Goal: Information Seeking & Learning: Learn about a topic

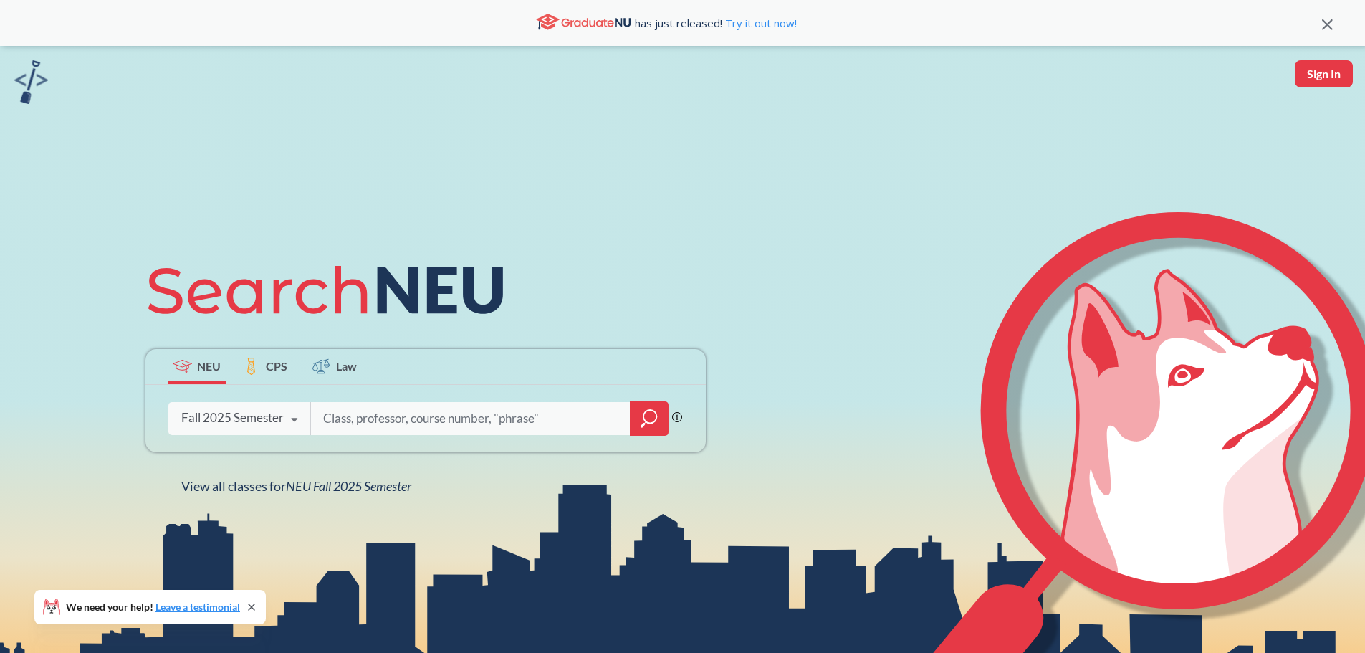
click at [370, 417] on input "search" at bounding box center [471, 418] width 298 height 30
click at [370, 416] on input "search" at bounding box center [471, 418] width 298 height 30
type input "africana studies"
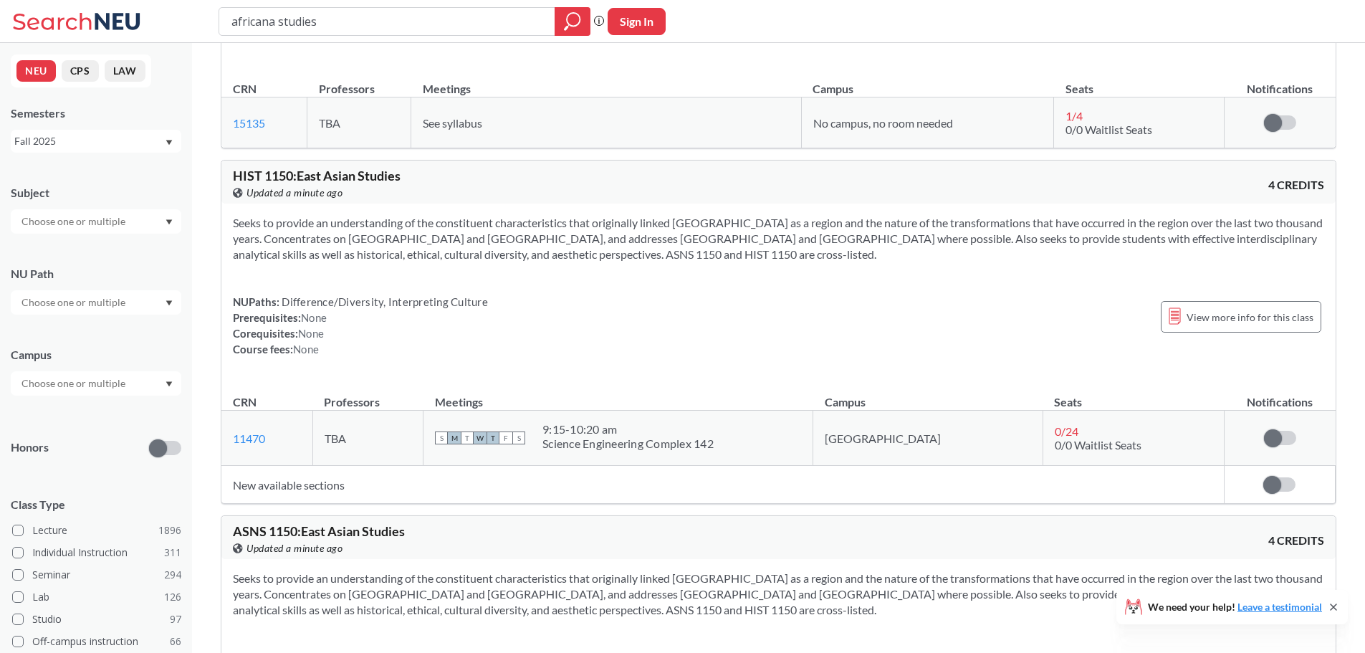
scroll to position [967, 0]
click at [415, 34] on div "africana studies" at bounding box center [404, 21] width 372 height 29
click at [438, 20] on input "africana studies" at bounding box center [387, 21] width 314 height 24
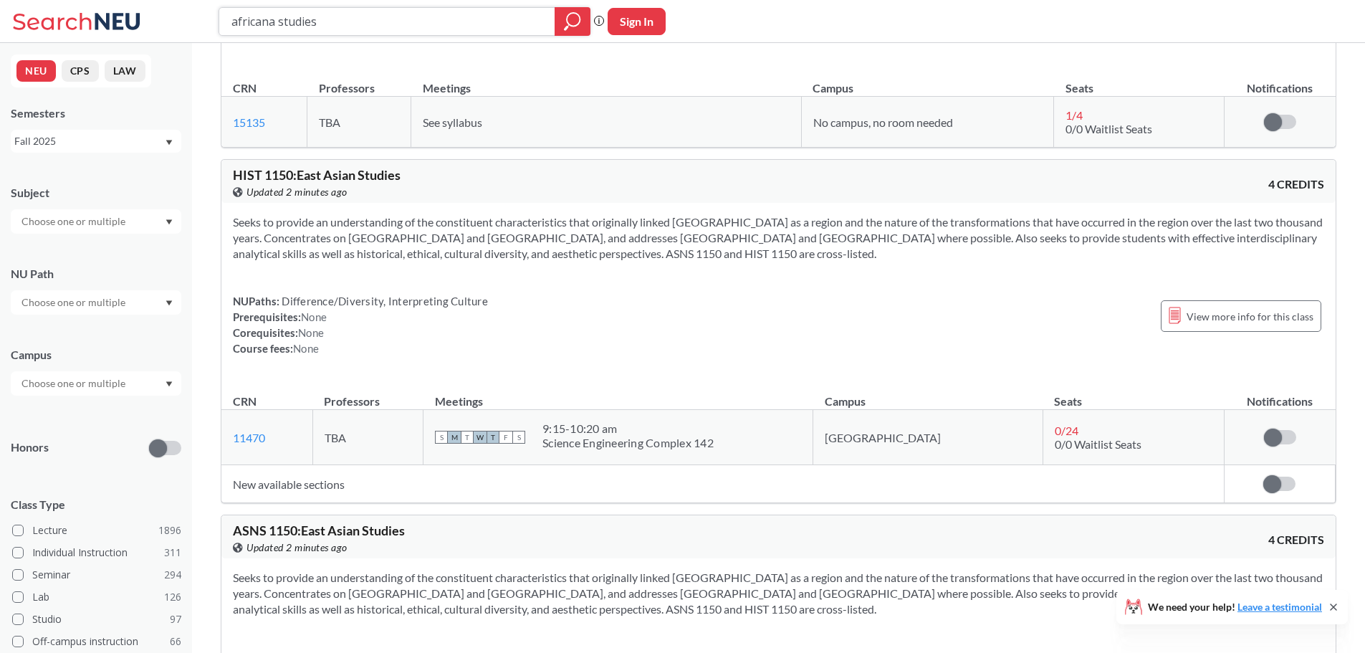
click at [438, 20] on input "africana studies" at bounding box center [387, 21] width 314 height 24
type input "2270"
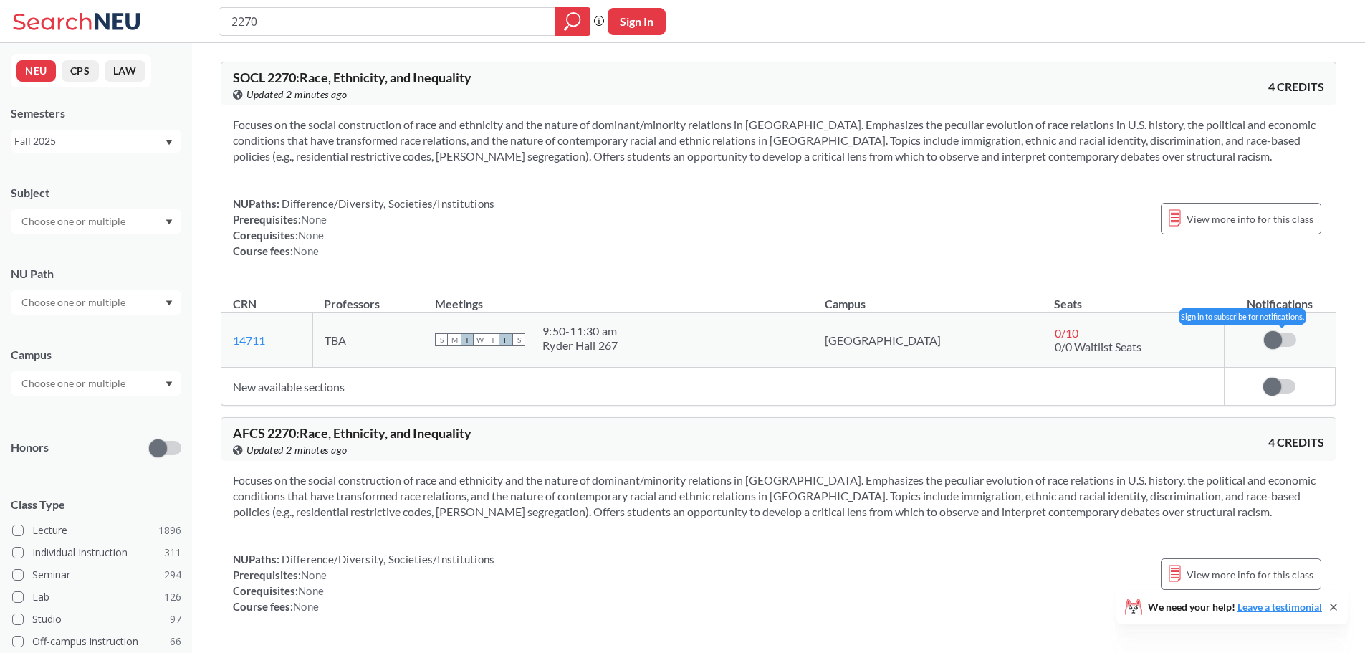
click at [1279, 338] on span at bounding box center [1273, 340] width 18 height 18
click at [1264, 332] on input "checkbox" at bounding box center [1264, 332] width 0 height 0
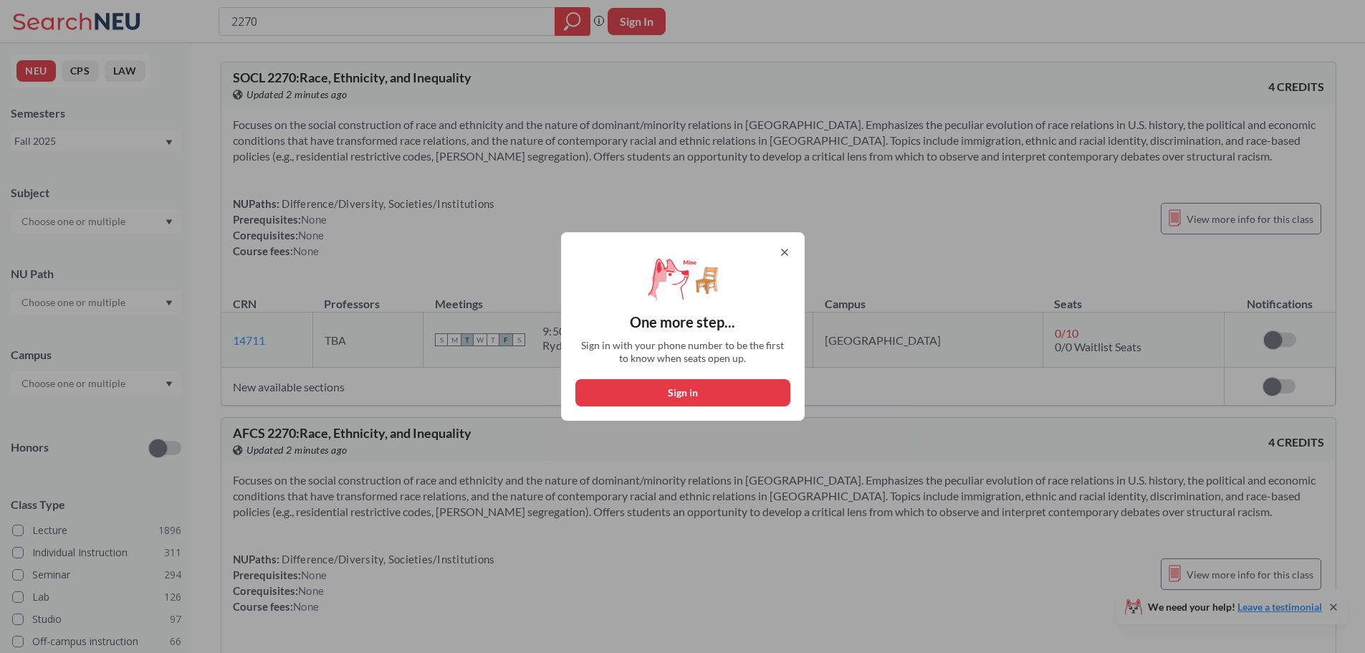
click at [686, 393] on button "Sign in" at bounding box center [682, 392] width 215 height 27
select select "US"
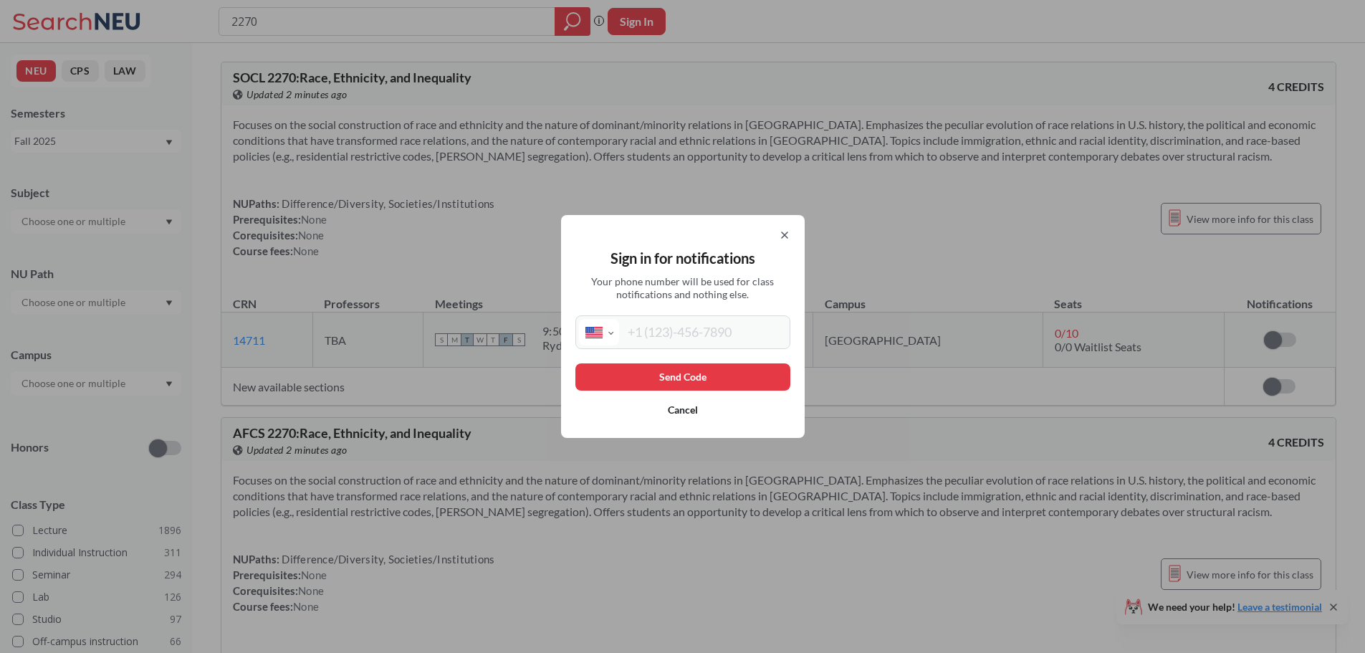
click at [706, 328] on input "tel" at bounding box center [703, 332] width 168 height 27
type input "[PHONE_NUMBER]"
click at [688, 383] on button "Send Code" at bounding box center [682, 376] width 215 height 27
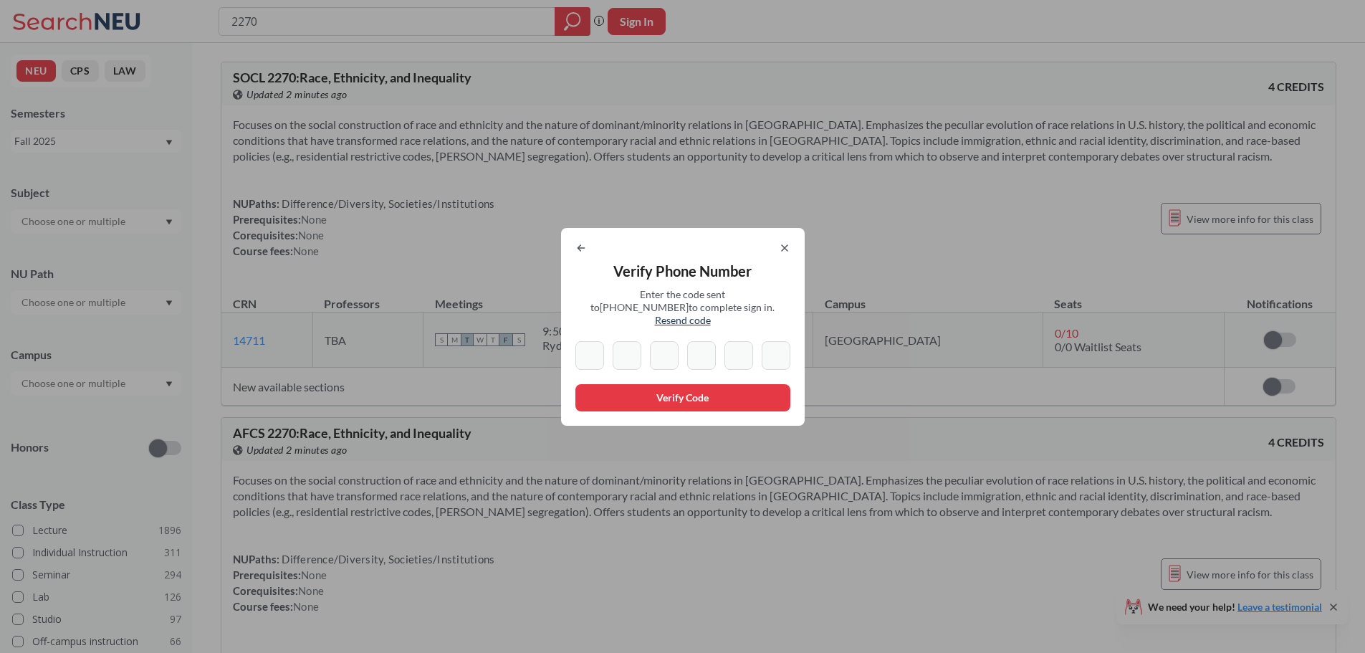
type input "1"
type input "4"
type input "3"
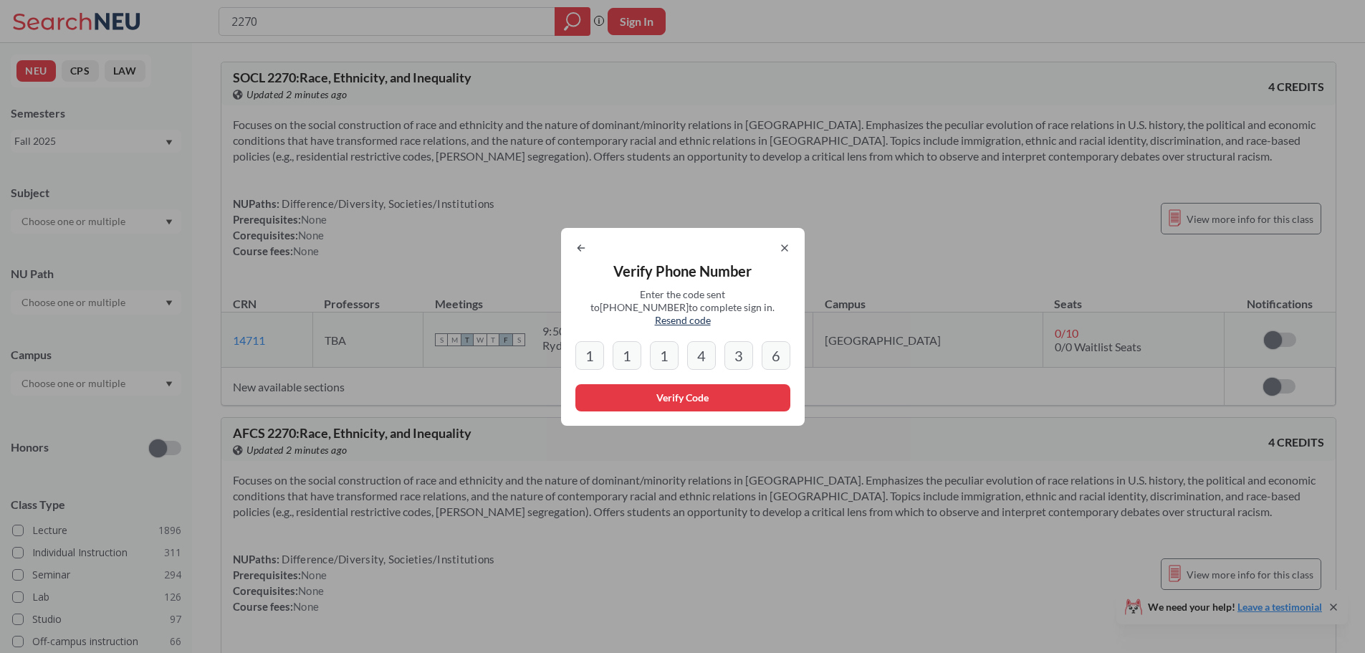
type input "6"
click at [688, 384] on button "Verify Code" at bounding box center [682, 397] width 215 height 27
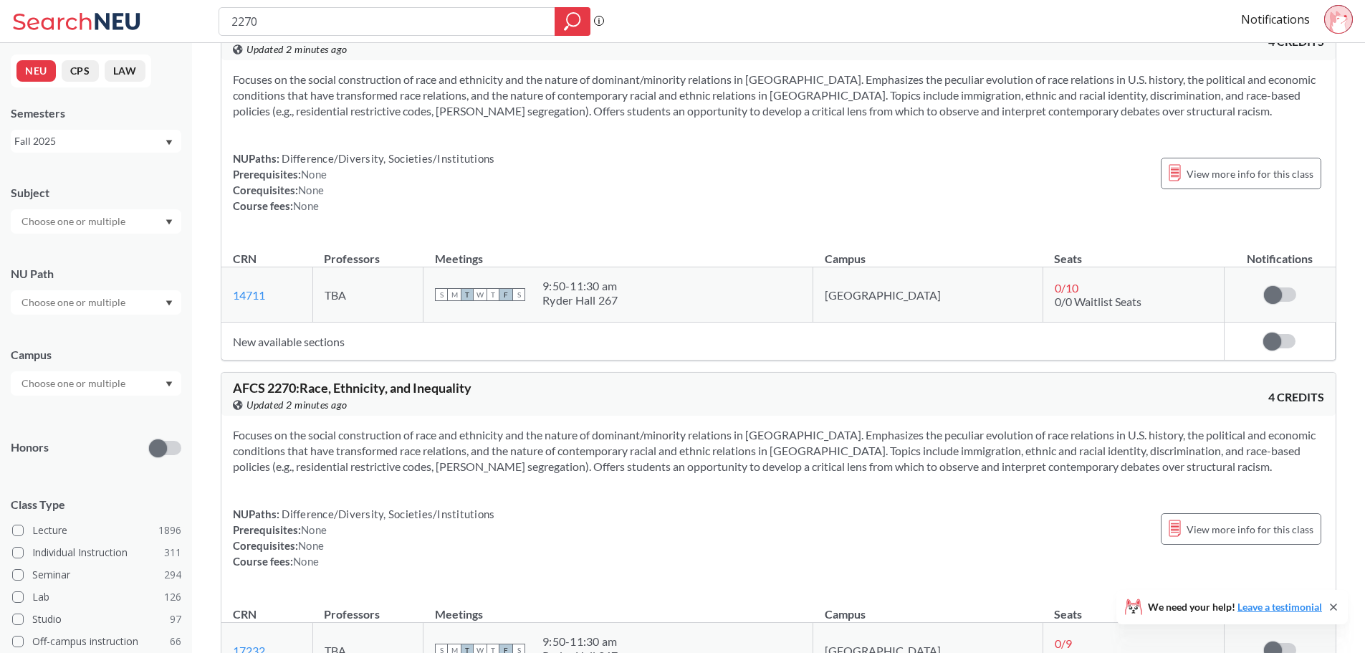
scroll to position [59, 0]
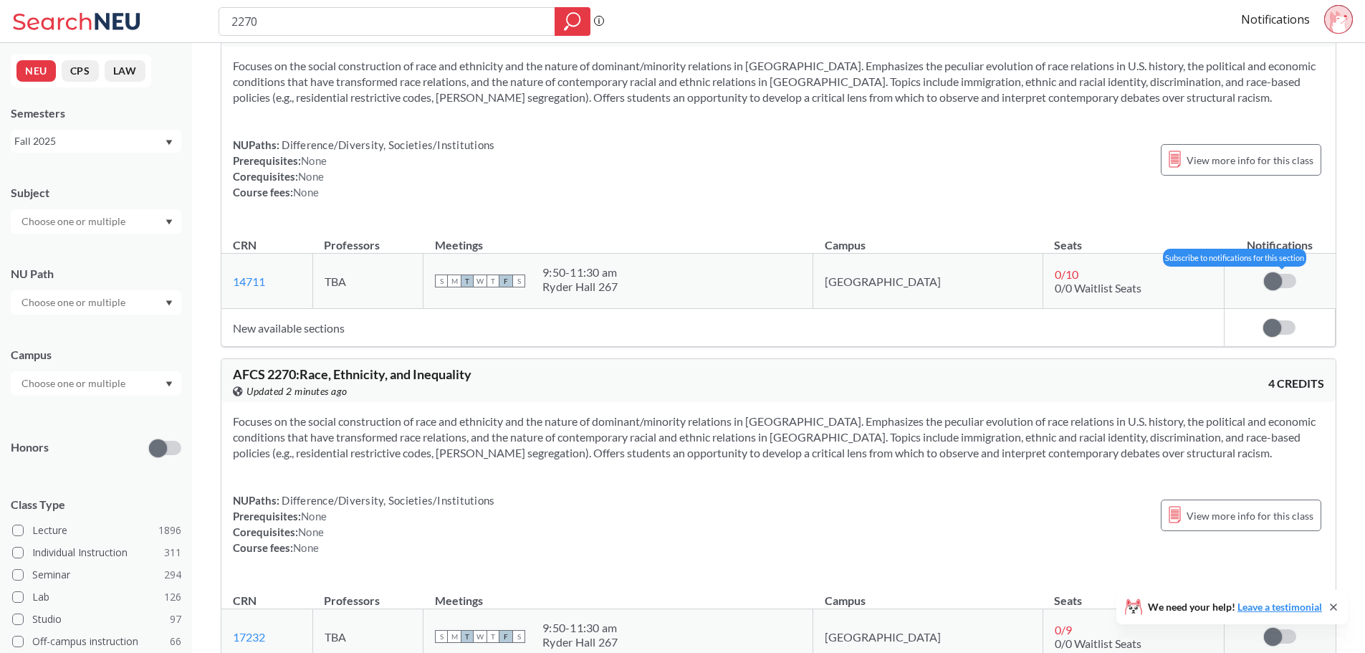
click at [1272, 284] on span at bounding box center [1273, 281] width 18 height 18
click at [1264, 274] on input "checkbox" at bounding box center [1264, 274] width 0 height 0
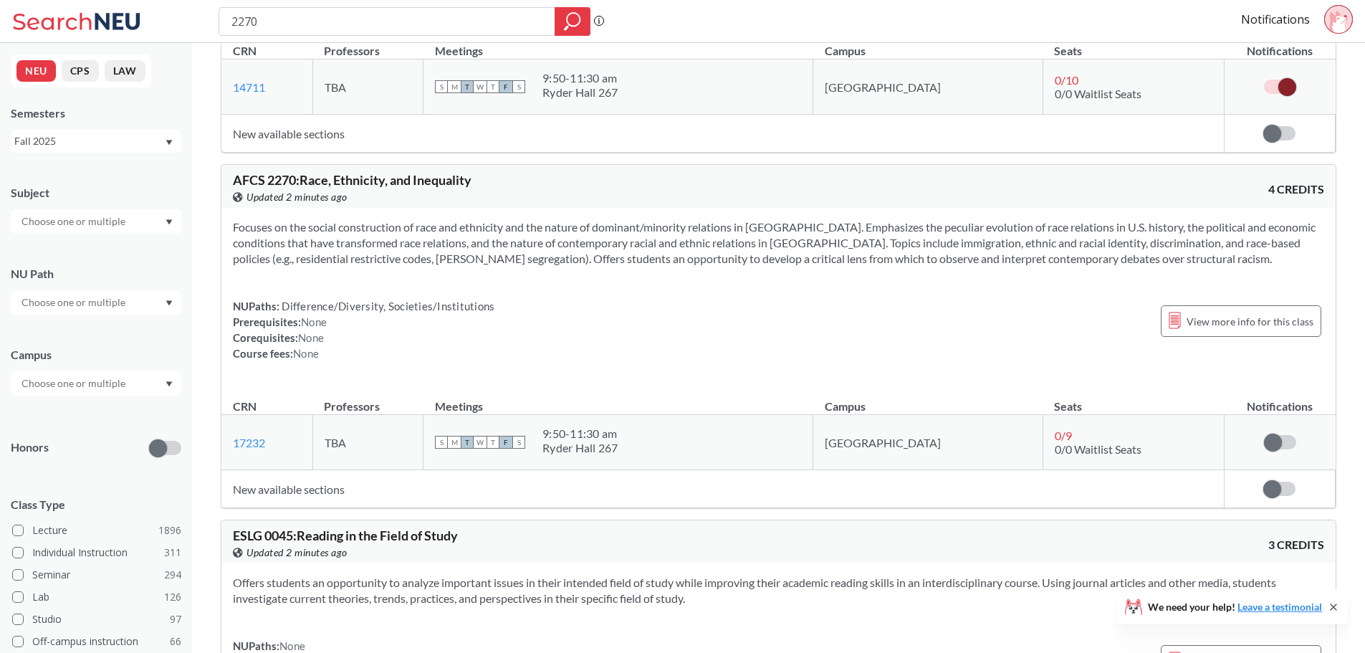
scroll to position [256, 0]
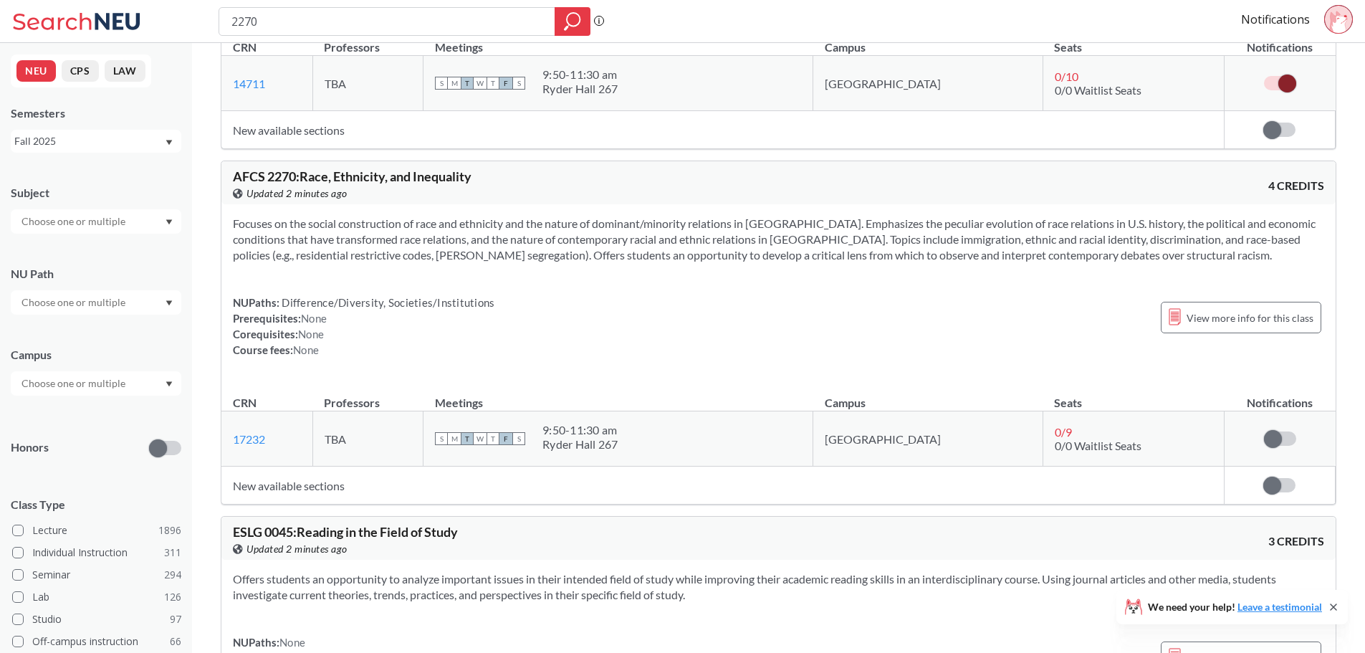
click at [1288, 428] on td "Subscribe to notifications for this section" at bounding box center [1279, 438] width 111 height 55
click at [1279, 439] on span at bounding box center [1273, 439] width 18 height 18
click at [1264, 431] on input "checkbox" at bounding box center [1264, 431] width 0 height 0
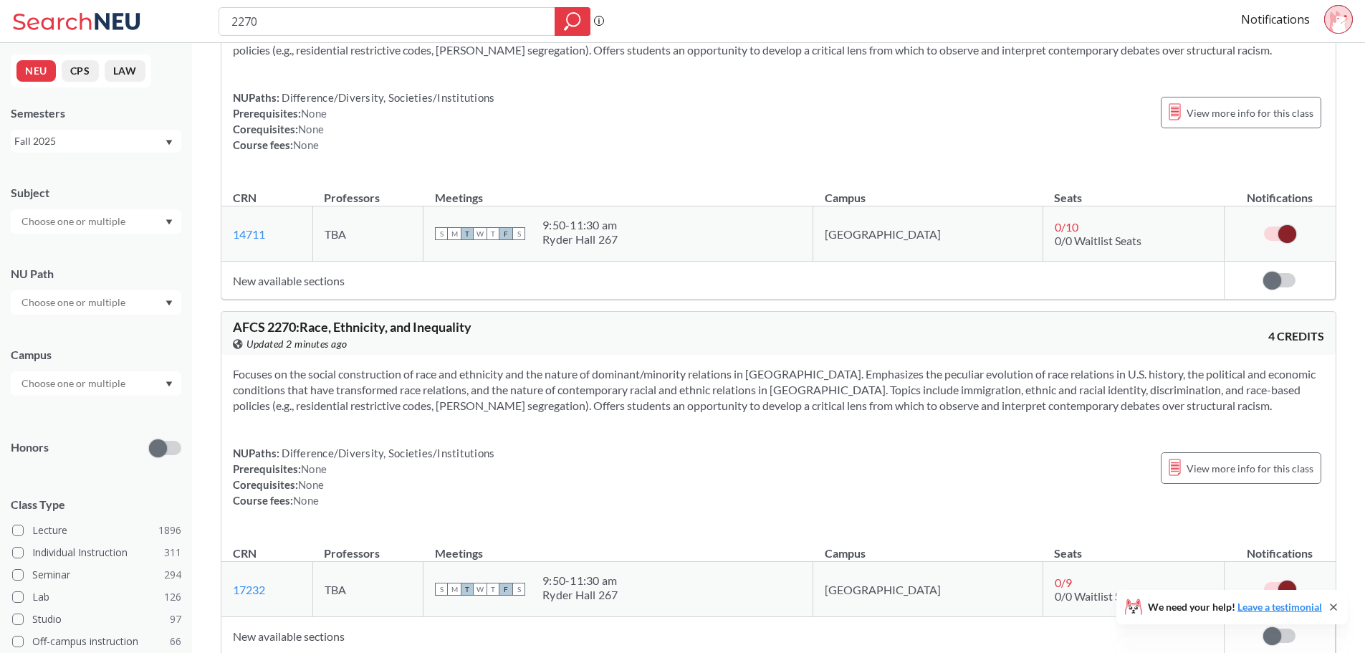
scroll to position [0, 0]
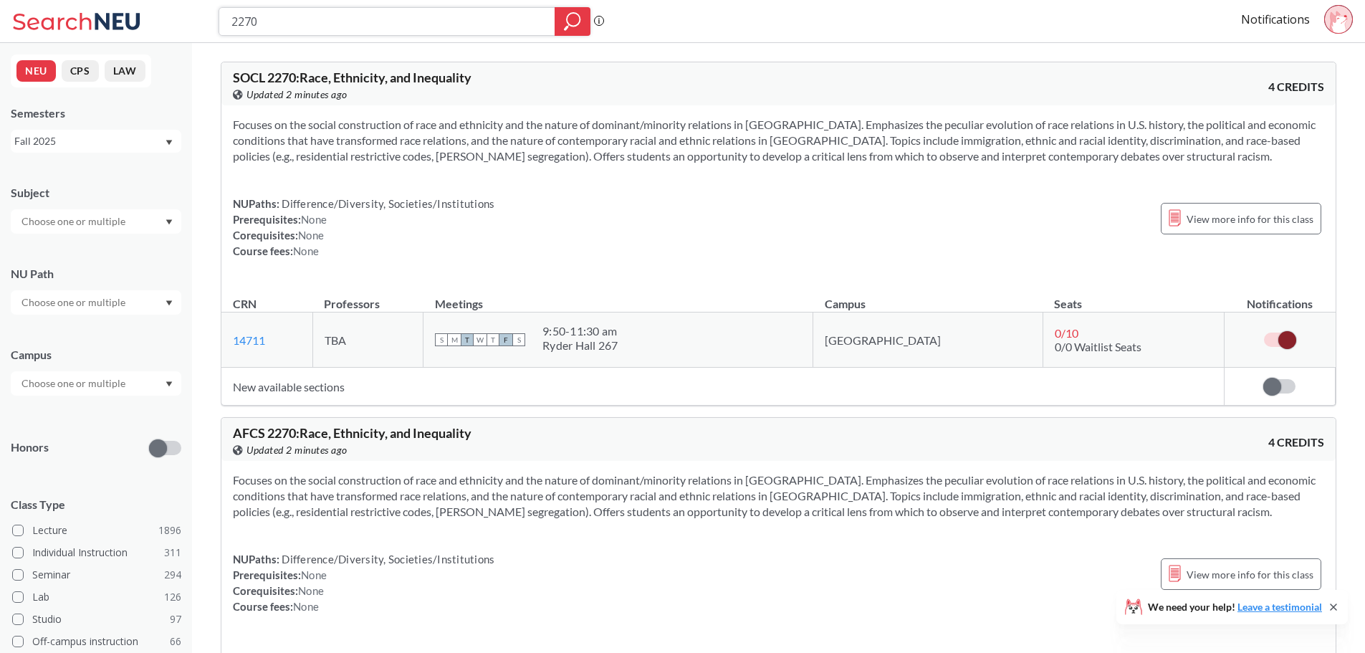
click at [445, 21] on input "2270" at bounding box center [387, 21] width 314 height 24
type input "2325"
